Goal: Task Accomplishment & Management: Complete application form

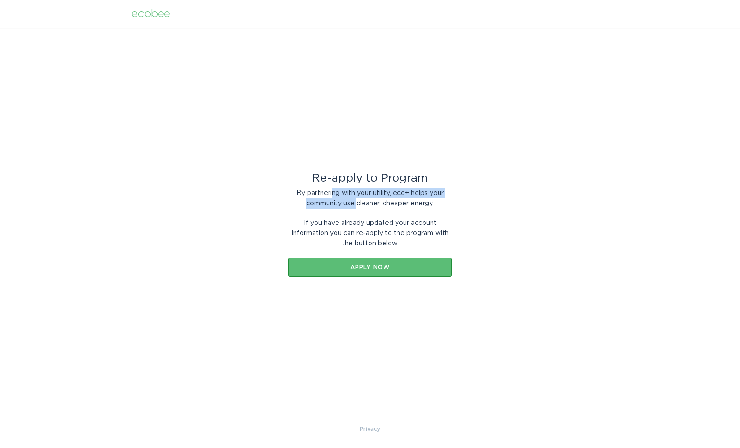
drag, startPoint x: 332, startPoint y: 190, endPoint x: 356, endPoint y: 198, distance: 25.5
click at [356, 198] on div "By partnering with your utility, eco+ helps your community use cleaner, cheaper…" at bounding box center [369, 198] width 163 height 20
click at [348, 229] on div "If you have already updated your account information you can re-apply to the pr…" at bounding box center [369, 233] width 163 height 31
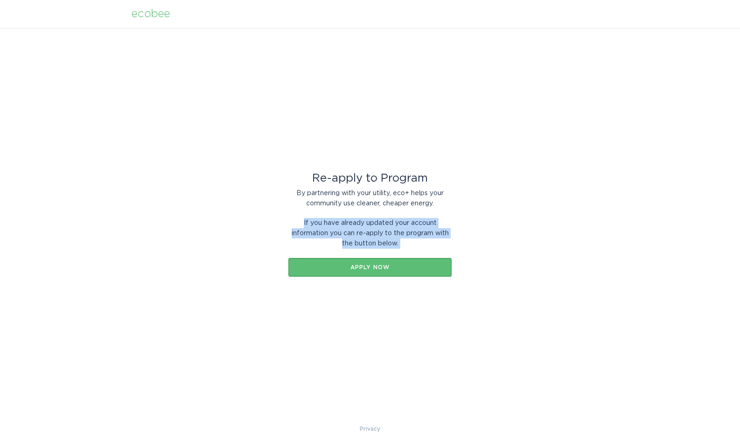
click at [348, 229] on div "If you have already updated your account information you can re-apply to the pr…" at bounding box center [369, 233] width 163 height 31
click at [378, 236] on div "If you have already updated your account information you can re-apply to the pr…" at bounding box center [369, 233] width 163 height 31
click at [354, 157] on div "Re-apply to Program By partnering with your utility, eco+ helps your community …" at bounding box center [369, 226] width 163 height 176
click at [154, 19] on div "ecobee" at bounding box center [150, 14] width 39 height 10
click at [138, 15] on div "ecobee" at bounding box center [150, 14] width 39 height 10
